Goal: Find specific page/section: Find specific page/section

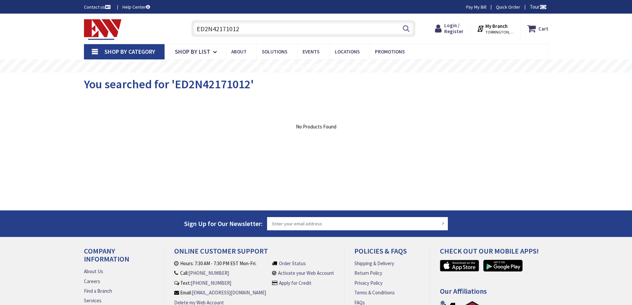
click at [259, 26] on input "ED2N42171012" at bounding box center [303, 28] width 224 height 17
paste input "50BR120"
type input "E50BR120"
